Goal: Task Accomplishment & Management: Complete application form

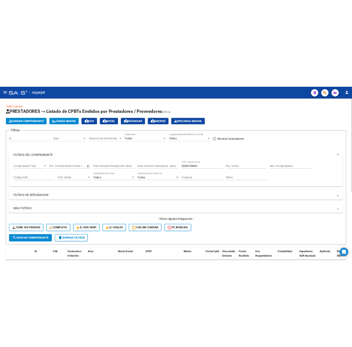
scroll to position [0, 0]
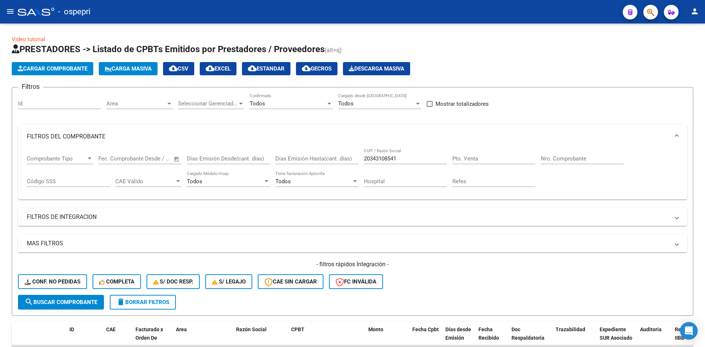
click at [10, 12] on mat-icon "menu" at bounding box center [10, 11] width 9 height 9
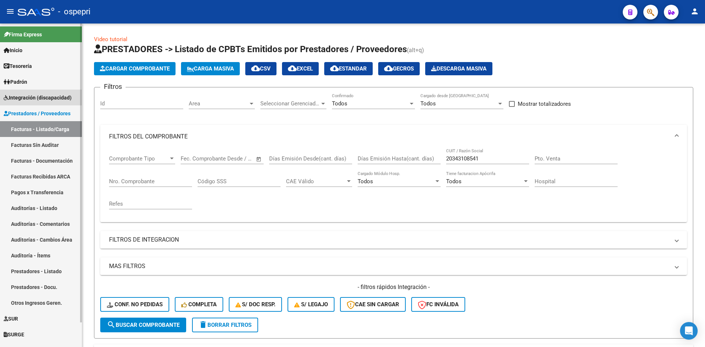
click at [36, 100] on span "Integración (discapacidad)" at bounding box center [38, 98] width 68 height 8
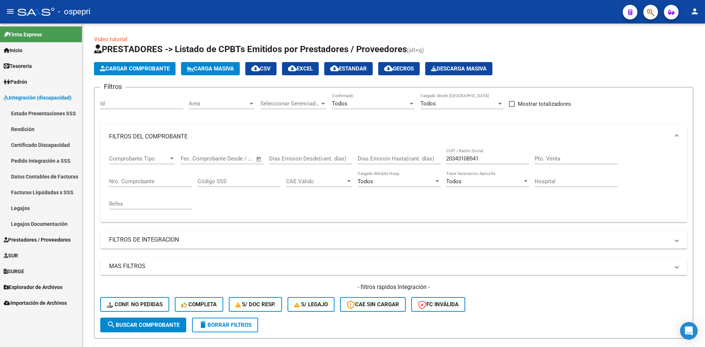
click at [26, 208] on link "Legajos" at bounding box center [41, 208] width 82 height 16
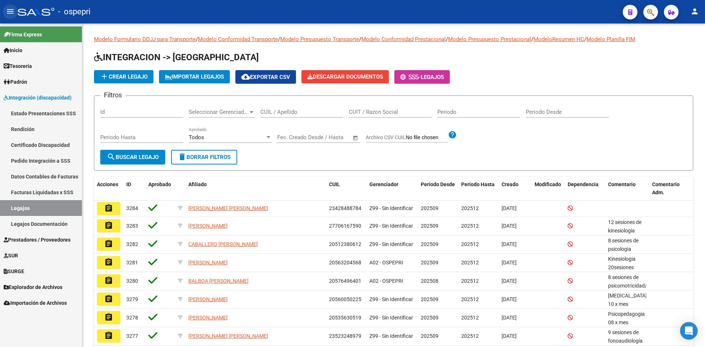
click at [12, 10] on mat-icon "menu" at bounding box center [10, 11] width 9 height 9
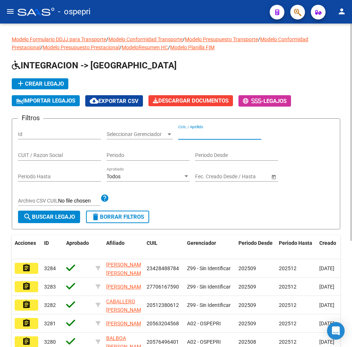
click at [201, 136] on input "CUIL / Apellido" at bounding box center [219, 134] width 83 height 6
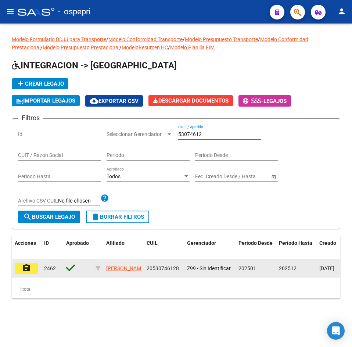
type input "53074612"
click at [25, 267] on mat-icon "assignment" at bounding box center [26, 267] width 9 height 9
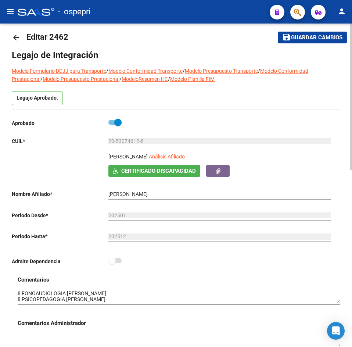
scroll to position [73, 0]
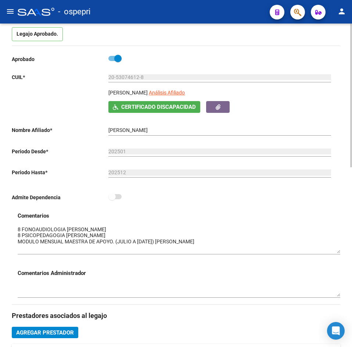
drag, startPoint x: 339, startPoint y: 237, endPoint x: 341, endPoint y: 251, distance: 13.8
click at [341, 251] on div "arrow_back Editar 2462 save Guardar cambios Legajo de Integración Modelo Formul…" at bounding box center [176, 313] width 352 height 727
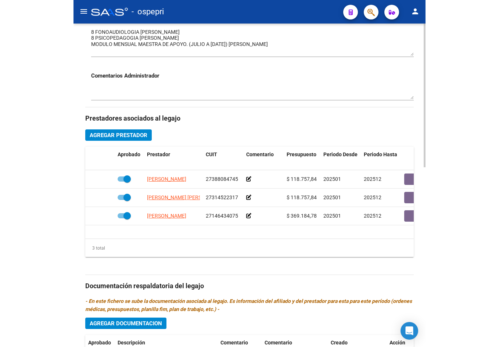
scroll to position [258, 0]
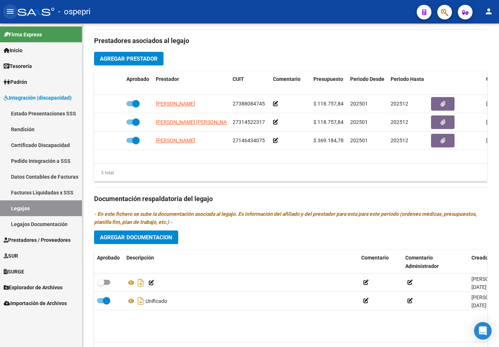
click at [10, 13] on mat-icon "menu" at bounding box center [10, 11] width 9 height 9
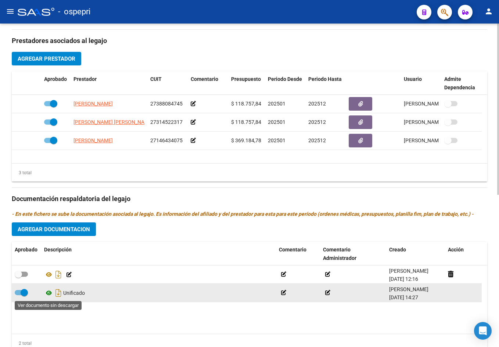
click at [48, 291] on icon at bounding box center [49, 292] width 10 height 9
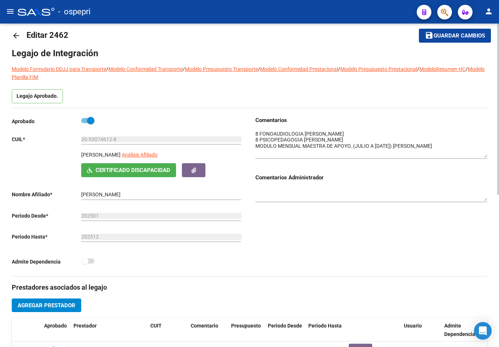
scroll to position [0, 0]
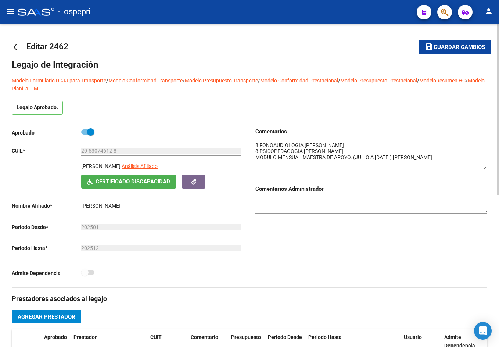
click at [16, 44] on mat-icon "arrow_back" at bounding box center [16, 47] width 9 height 9
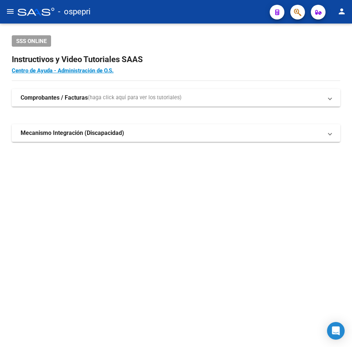
click at [12, 10] on mat-icon "menu" at bounding box center [10, 11] width 9 height 9
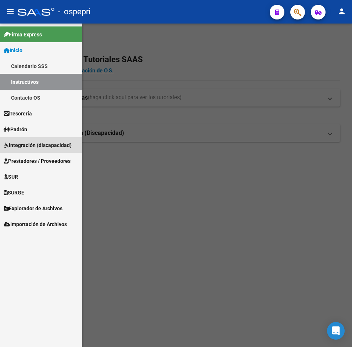
click at [34, 148] on span "Integración (discapacidad)" at bounding box center [38, 145] width 68 height 8
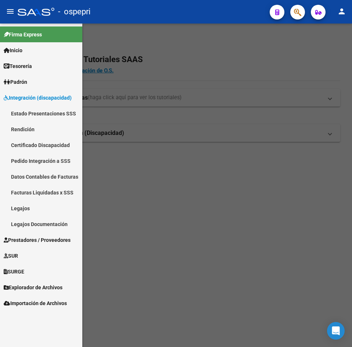
click at [25, 100] on span "Integración (discapacidad)" at bounding box center [38, 98] width 68 height 8
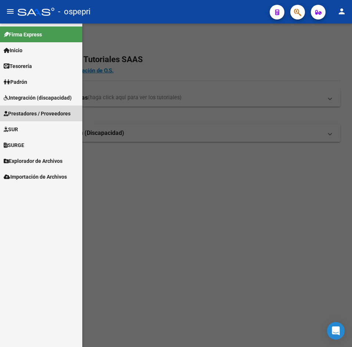
click at [26, 111] on span "Prestadores / Proveedores" at bounding box center [37, 113] width 67 height 8
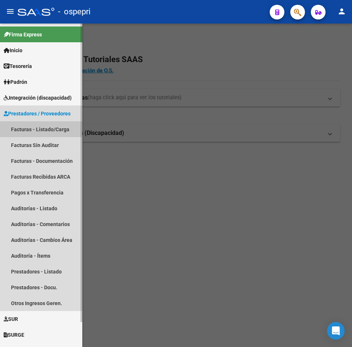
click at [41, 132] on link "Facturas - Listado/Carga" at bounding box center [41, 129] width 82 height 16
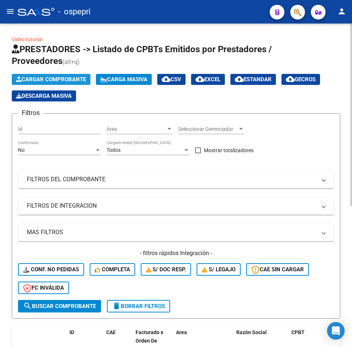
click at [38, 79] on span "Cargar Comprobante" at bounding box center [51, 79] width 70 height 7
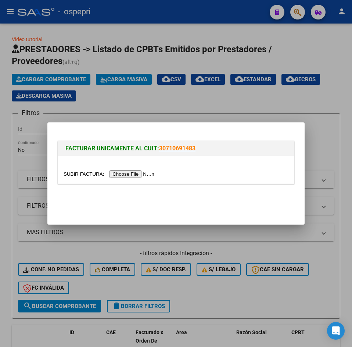
click at [139, 172] on input "file" at bounding box center [110, 174] width 93 height 8
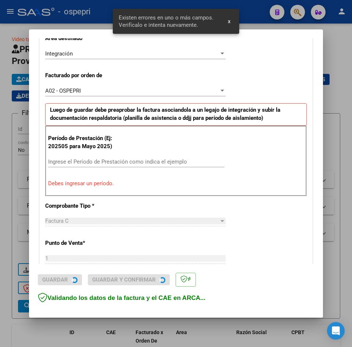
scroll to position [180, 0]
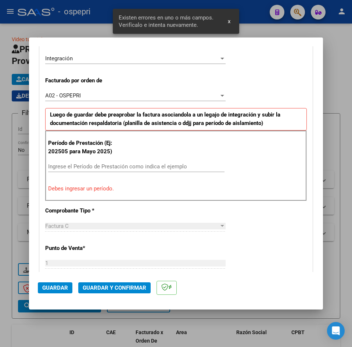
drag, startPoint x: 86, startPoint y: 167, endPoint x: 92, endPoint y: 165, distance: 6.1
click at [86, 167] on input "Ingrese el Período de Prestación como indica el ejemplo" at bounding box center [136, 166] width 176 height 7
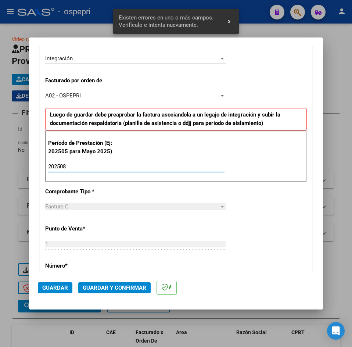
type input "202508"
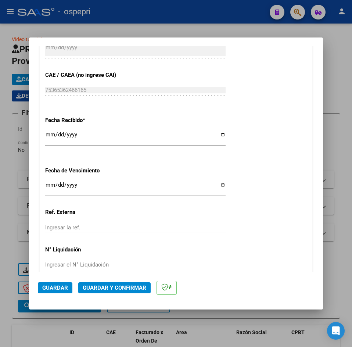
scroll to position [522, 0]
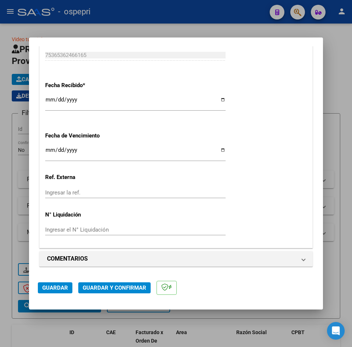
click at [64, 287] on span "Guardar" at bounding box center [55, 287] width 26 height 7
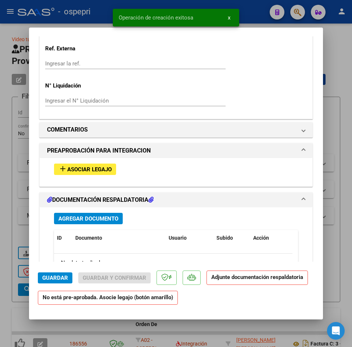
scroll to position [698, 0]
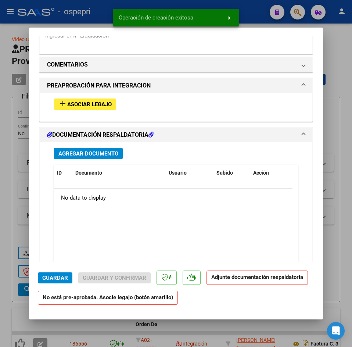
click at [87, 104] on span "Asociar Legajo" at bounding box center [89, 104] width 44 height 7
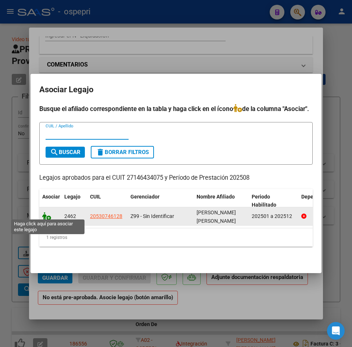
click at [47, 213] on icon at bounding box center [46, 216] width 9 height 8
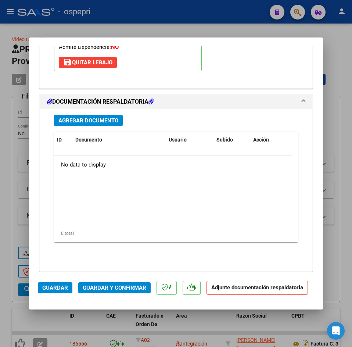
scroll to position [852, 0]
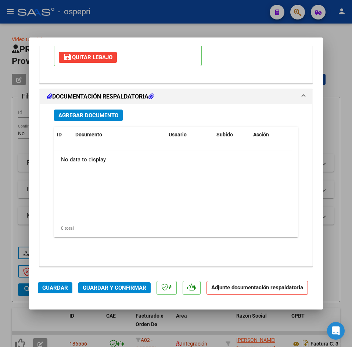
click at [68, 115] on span "Agregar Documento" at bounding box center [88, 115] width 60 height 7
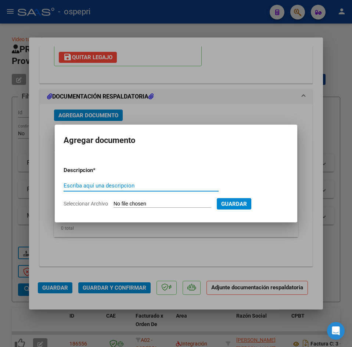
click at [95, 187] on input "Escriba aquí una descripcion" at bounding box center [141, 185] width 155 height 7
type input "asistencia agosto mai"
type input "C:\fakepath\asist agos.jpg"
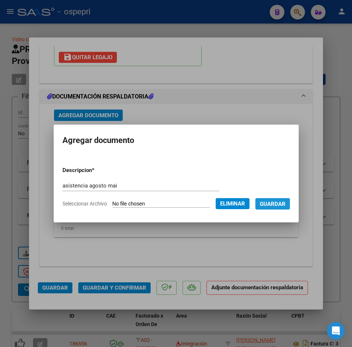
click at [282, 205] on span "Guardar" at bounding box center [273, 204] width 26 height 7
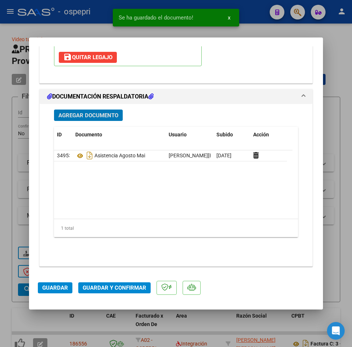
click at [111, 287] on span "Guardar y Confirmar" at bounding box center [115, 287] width 64 height 7
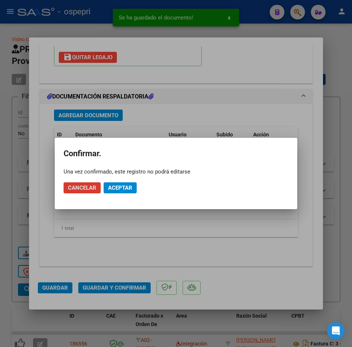
click at [118, 188] on span "Aceptar" at bounding box center [120, 187] width 24 height 7
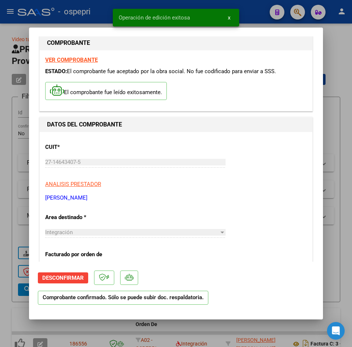
scroll to position [0, 0]
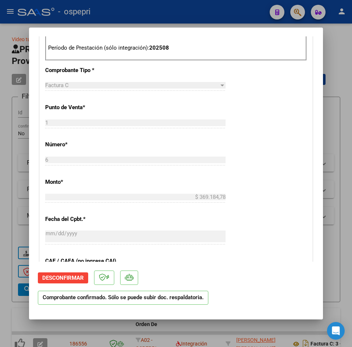
type input "$ 0,00"
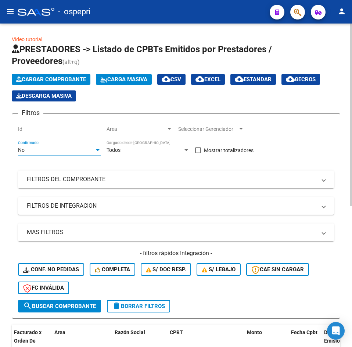
click at [44, 148] on div "No" at bounding box center [56, 150] width 76 height 6
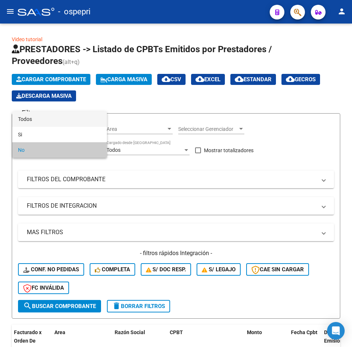
click at [50, 120] on span "Todos" at bounding box center [59, 118] width 83 height 15
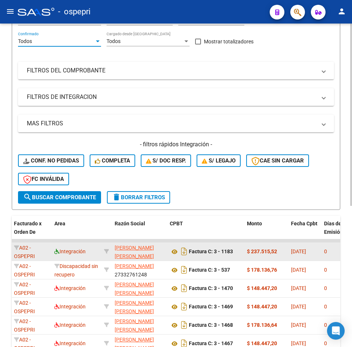
scroll to position [147, 0]
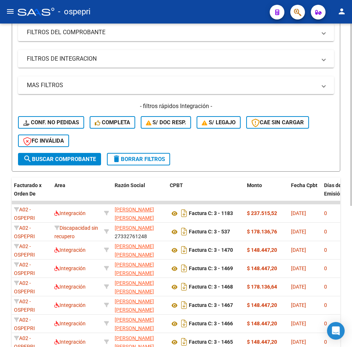
click at [55, 151] on div "- filtros rápidos Integración - Conf. no pedidas Completa S/ Doc Resp. S/ legaj…" at bounding box center [176, 127] width 316 height 51
click at [55, 155] on button "search Buscar Comprobante" at bounding box center [59, 159] width 83 height 12
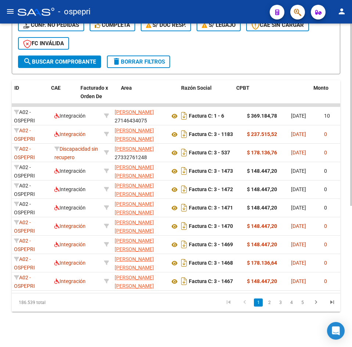
scroll to position [0, 0]
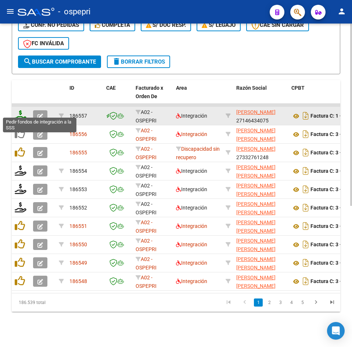
click at [23, 112] on icon at bounding box center [21, 115] width 12 height 10
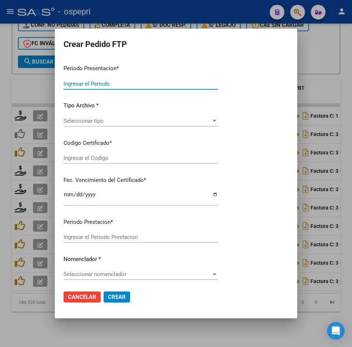
type input "202508"
type input "$ 369.184,78"
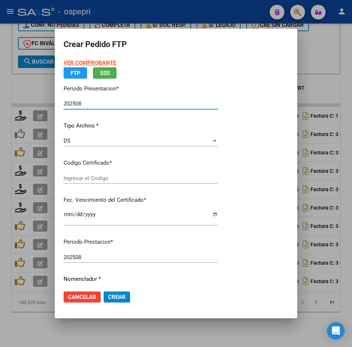
type input "2053074612-8"
type input "[DATE]"
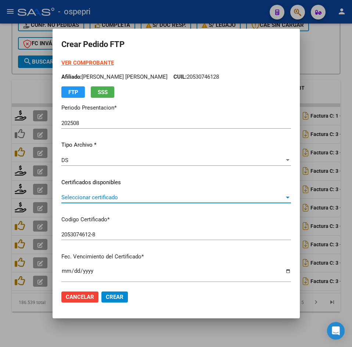
click at [110, 198] on span "Seleccionar certificado" at bounding box center [172, 197] width 223 height 7
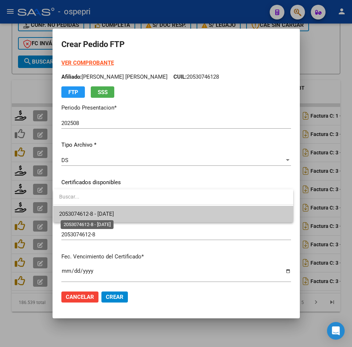
click at [111, 212] on span "2053074612-8 - [DATE]" at bounding box center [86, 213] width 55 height 7
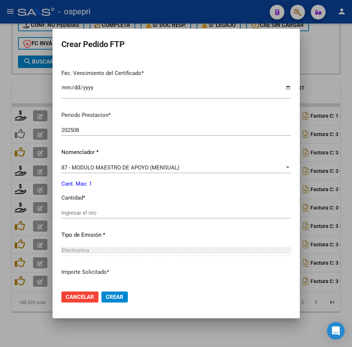
scroll to position [184, 0]
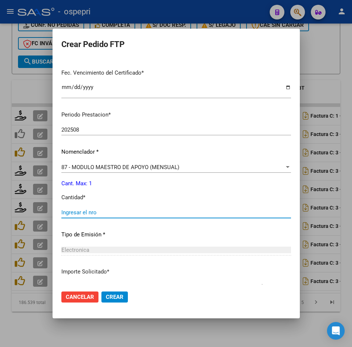
click at [97, 213] on input "Ingresar el nro" at bounding box center [176, 212] width 230 height 7
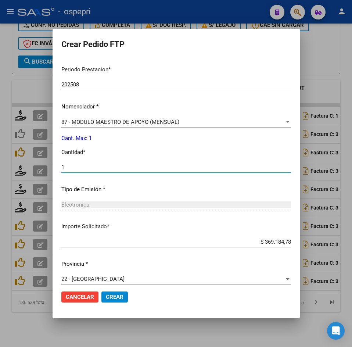
scroll to position [236, 0]
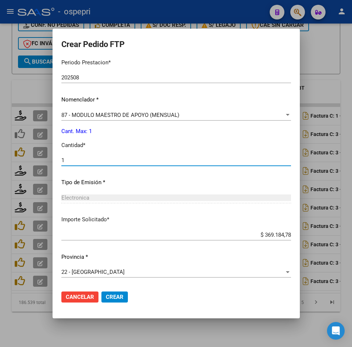
type input "1"
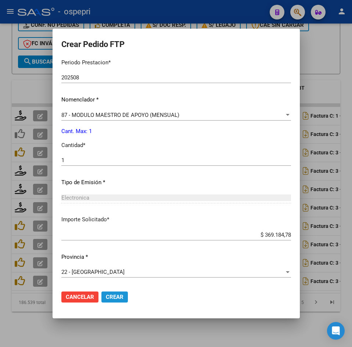
click at [113, 296] on span "Crear" at bounding box center [115, 296] width 18 height 7
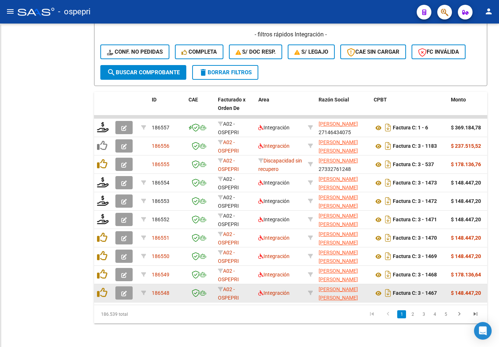
scroll to position [217, 0]
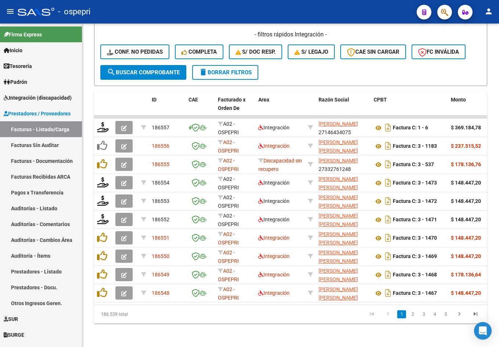
click at [12, 14] on mat-icon "menu" at bounding box center [10, 11] width 9 height 9
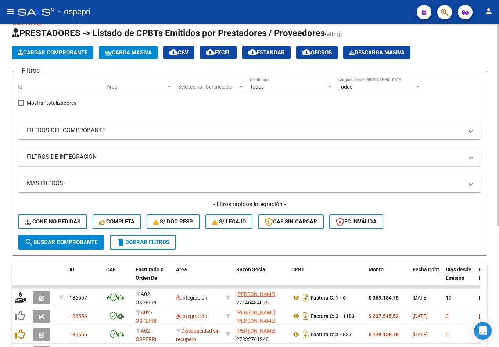
scroll to position [0, 0]
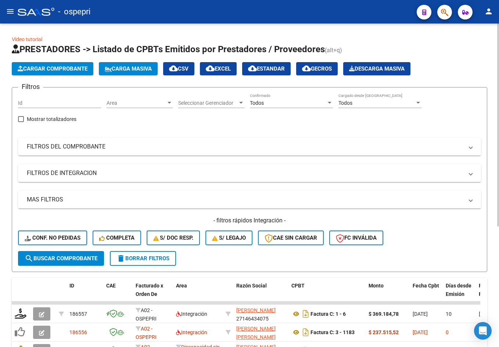
click at [257, 149] on mat-panel-title "FILTROS DEL COMPROBANTE" at bounding box center [245, 146] width 436 height 8
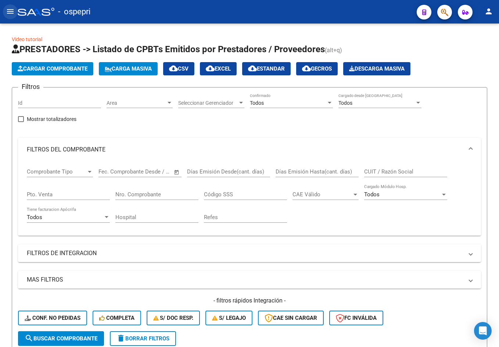
click at [10, 8] on mat-icon "menu" at bounding box center [10, 11] width 9 height 9
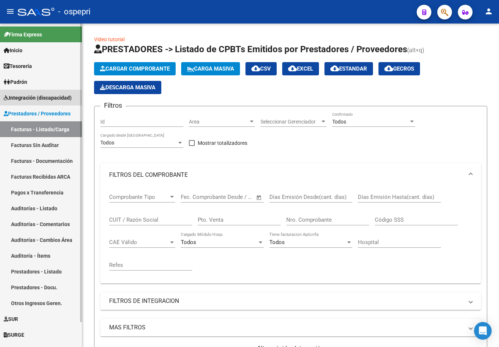
click at [34, 100] on span "Integración (discapacidad)" at bounding box center [38, 98] width 68 height 8
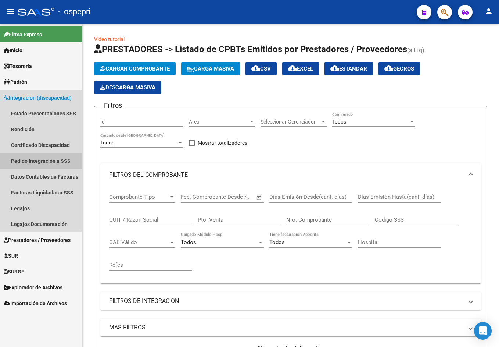
click at [36, 161] on link "Pedido Integración a SSS" at bounding box center [41, 161] width 82 height 16
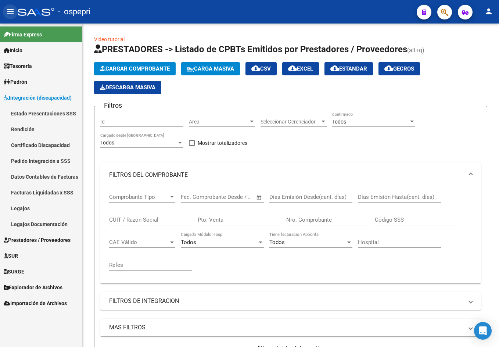
click at [11, 11] on mat-icon "menu" at bounding box center [10, 11] width 9 height 9
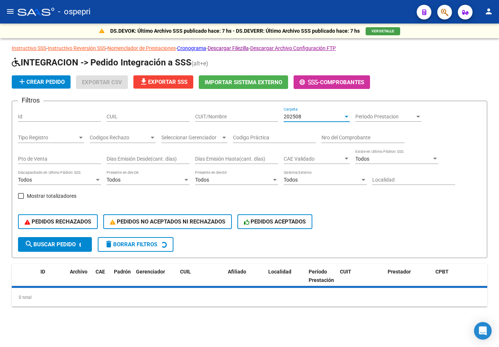
click at [316, 118] on div "202508" at bounding box center [313, 116] width 59 height 6
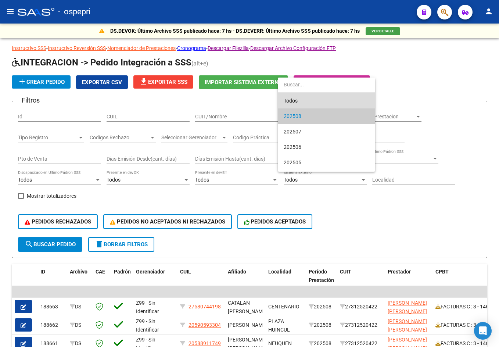
click at [313, 94] on span "Todos" at bounding box center [327, 100] width 86 height 15
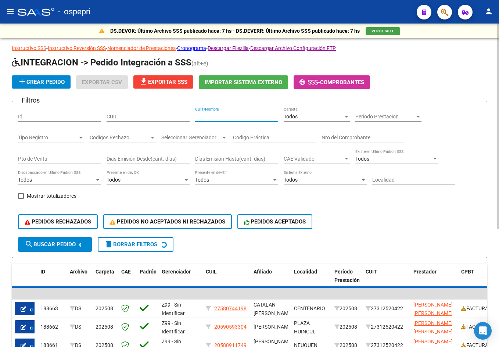
click at [228, 114] on input "CUIT/Nombre" at bounding box center [236, 116] width 83 height 6
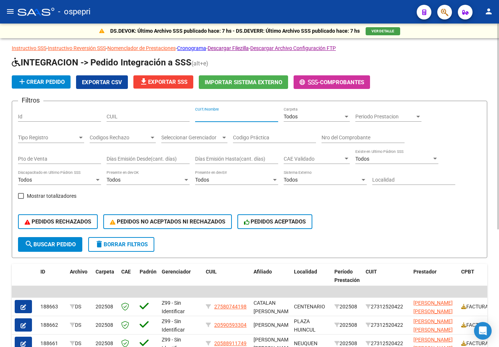
type input "2"
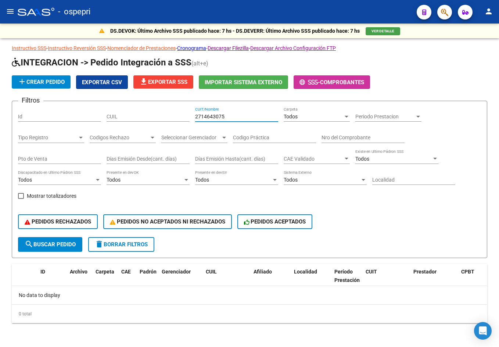
click at [241, 115] on input "2714643075" at bounding box center [236, 116] width 83 height 6
click at [216, 116] on input "2714643075" at bounding box center [236, 116] width 83 height 6
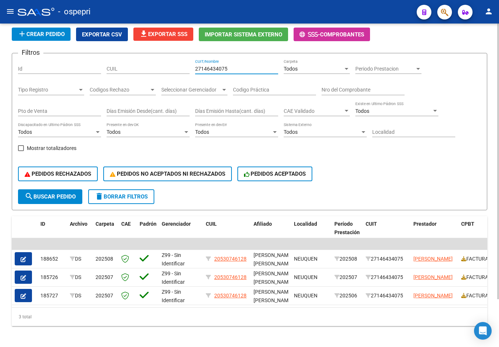
scroll to position [56, 0]
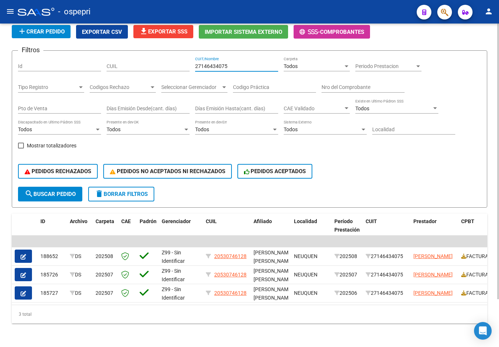
type input "27146434075"
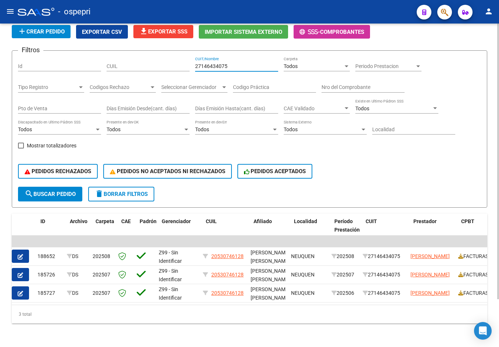
scroll to position [0, 0]
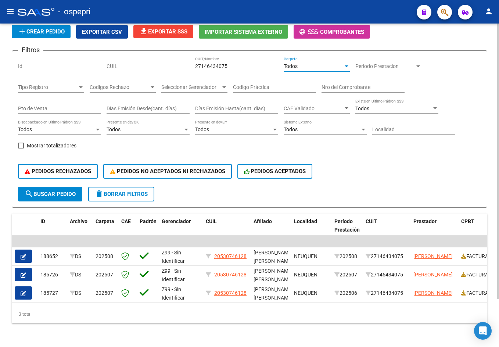
click at [313, 63] on div "Todos" at bounding box center [313, 66] width 59 height 6
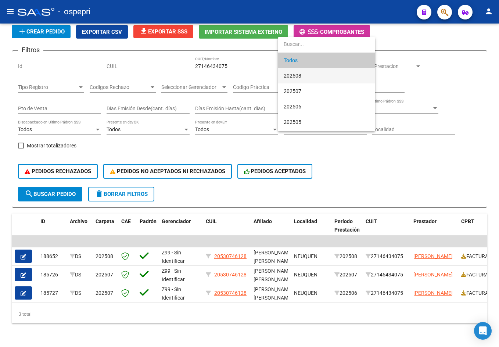
click at [305, 73] on span "202508" at bounding box center [327, 75] width 86 height 15
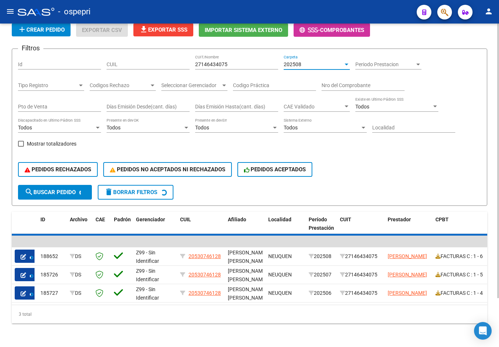
scroll to position [19, 0]
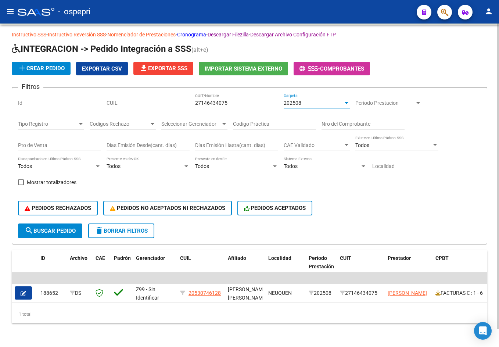
click at [306, 100] on div "202508" at bounding box center [313, 103] width 59 height 6
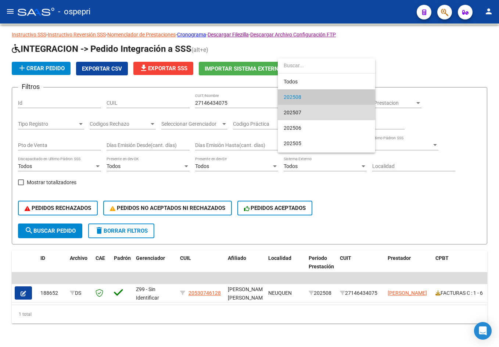
click at [307, 108] on span "202507" at bounding box center [327, 112] width 86 height 15
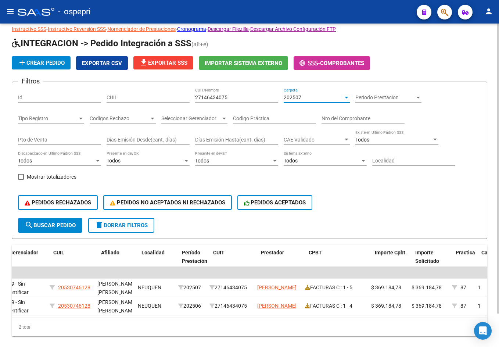
scroll to position [0, 115]
